Goal: Task Accomplishment & Management: Manage account settings

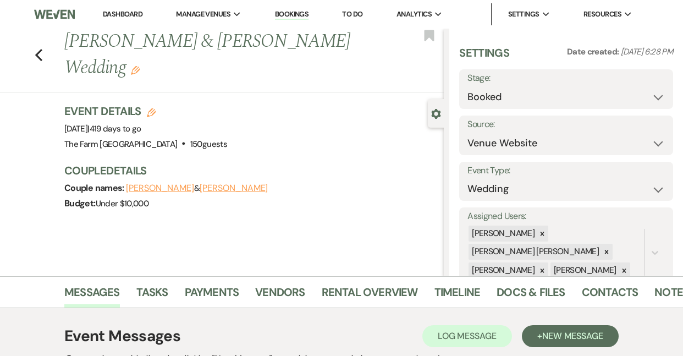
select select "5"
click at [35, 54] on icon "Previous" at bounding box center [39, 54] width 8 height 13
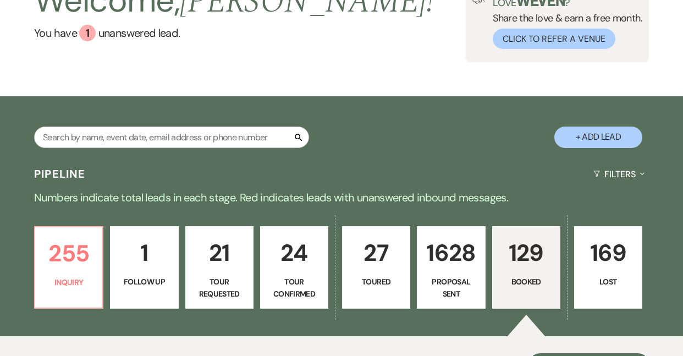
scroll to position [85, 0]
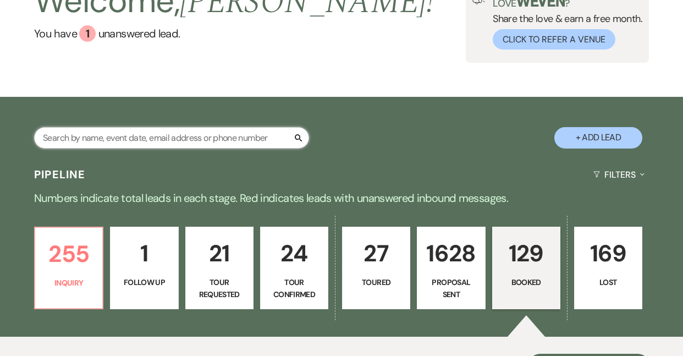
click at [202, 140] on input "text" at bounding box center [171, 137] width 275 height 21
type input "pack"
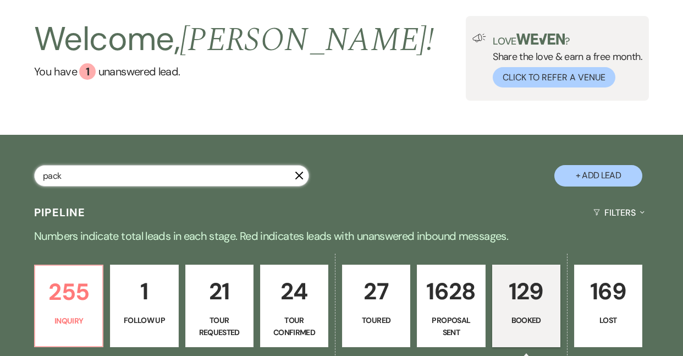
select select "8"
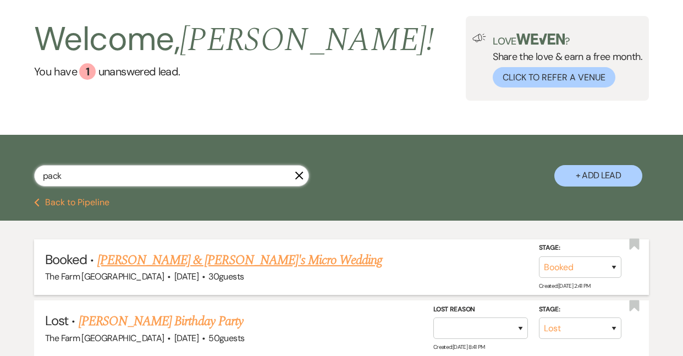
type input "pack"
click at [229, 262] on link "[PERSON_NAME] & [PERSON_NAME]'s Micro Wedding" at bounding box center [239, 260] width 285 height 20
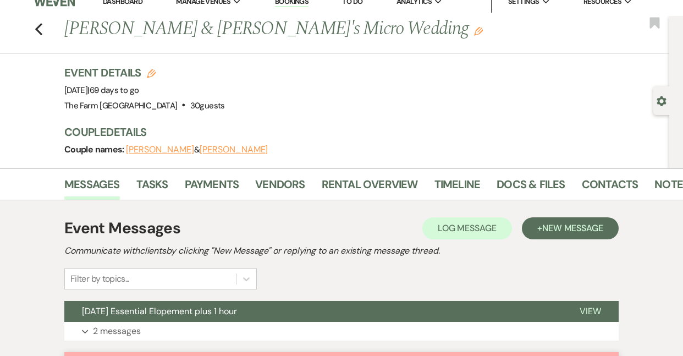
scroll to position [7, 0]
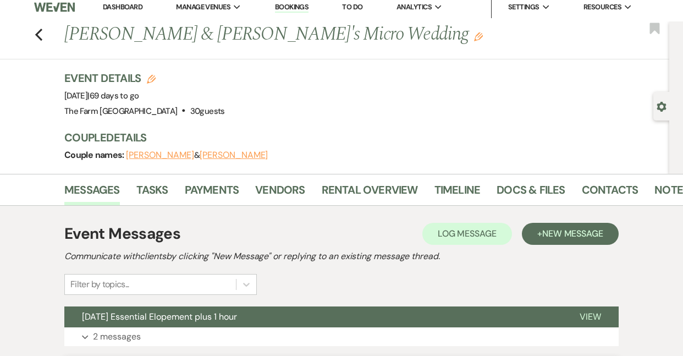
click at [662, 101] on button "Gear Settings" at bounding box center [662, 106] width 10 height 10
select select "8"
select select "16"
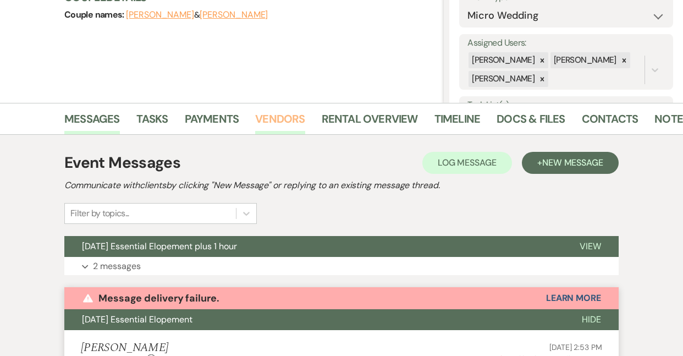
click at [296, 123] on link "Vendors" at bounding box center [280, 122] width 50 height 24
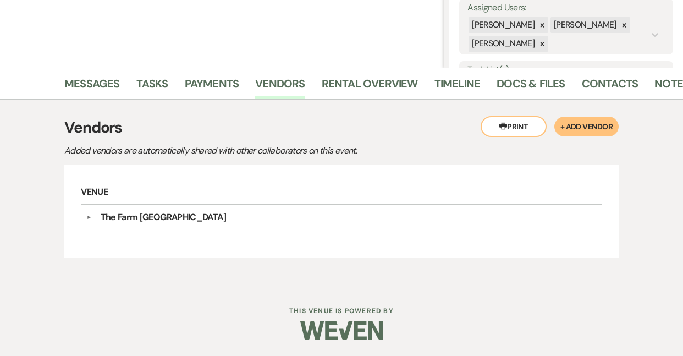
scroll to position [208, 0]
click at [601, 128] on button "+ Add Vendor" at bounding box center [586, 127] width 64 height 20
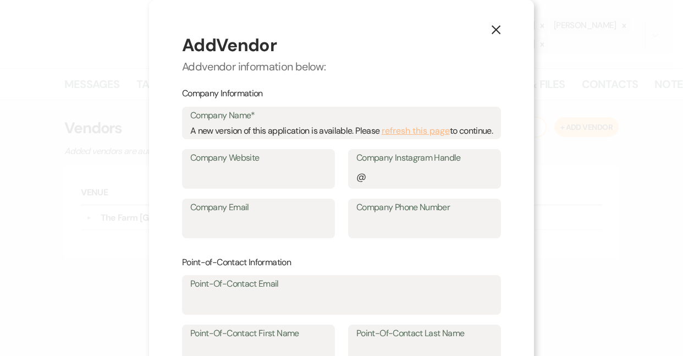
click at [417, 132] on button "refresh this page" at bounding box center [416, 131] width 68 height 14
